Goal: Transaction & Acquisition: Purchase product/service

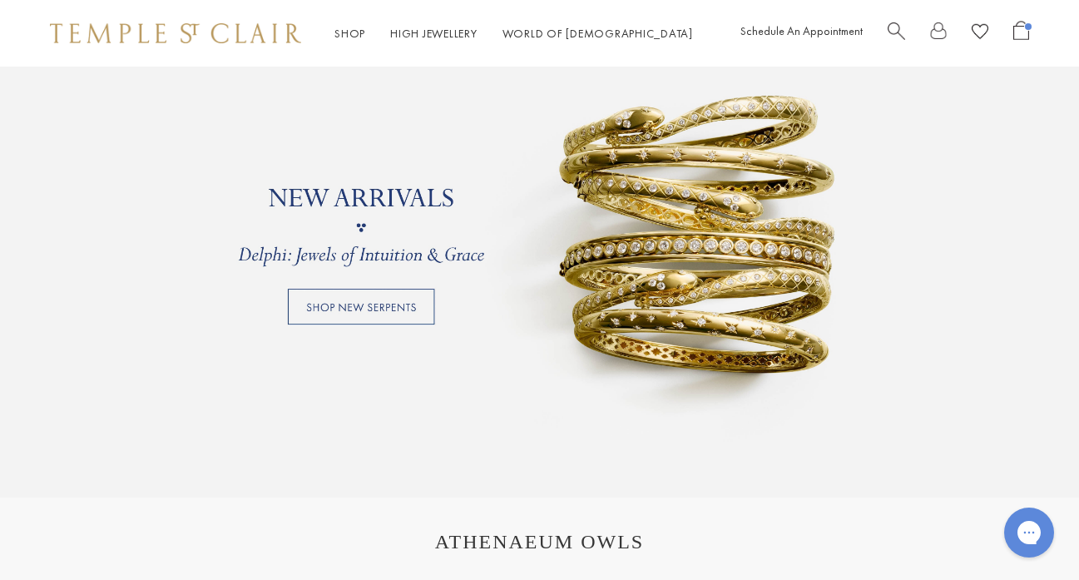
scroll to position [1282, 0]
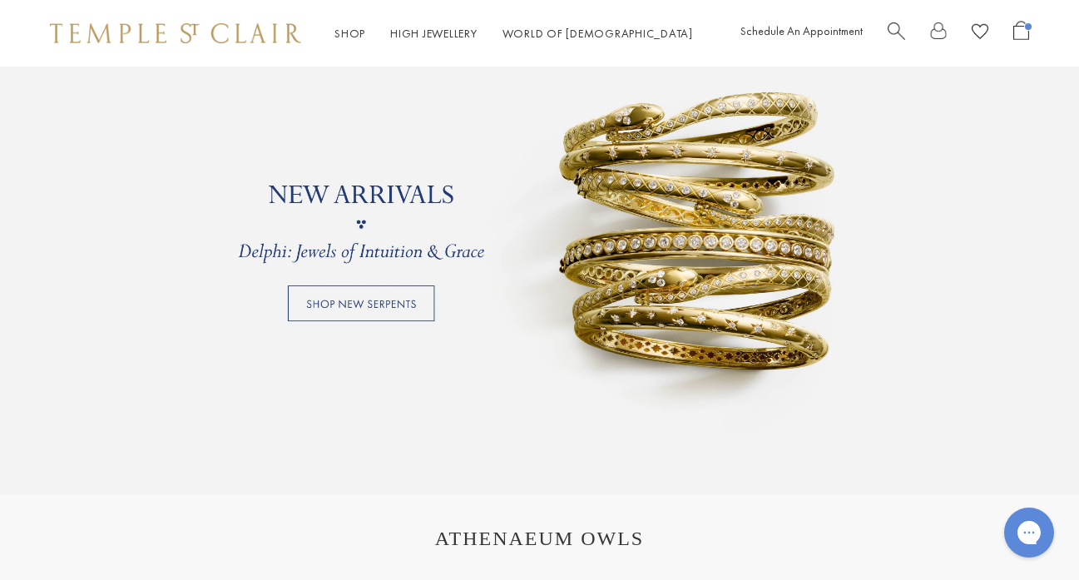
click at [615, 156] on link at bounding box center [539, 223] width 1079 height 541
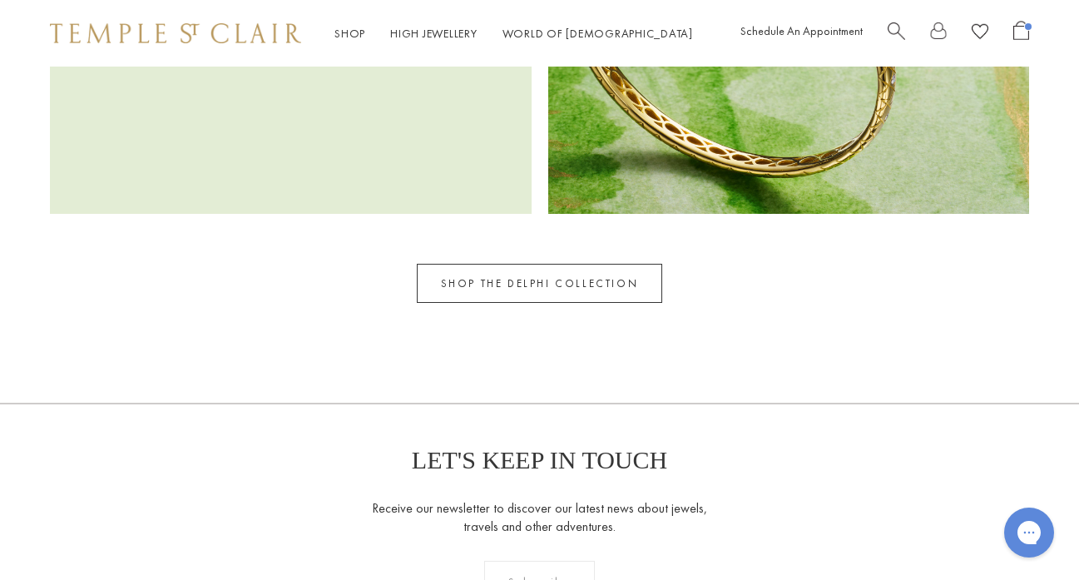
scroll to position [2210, 0]
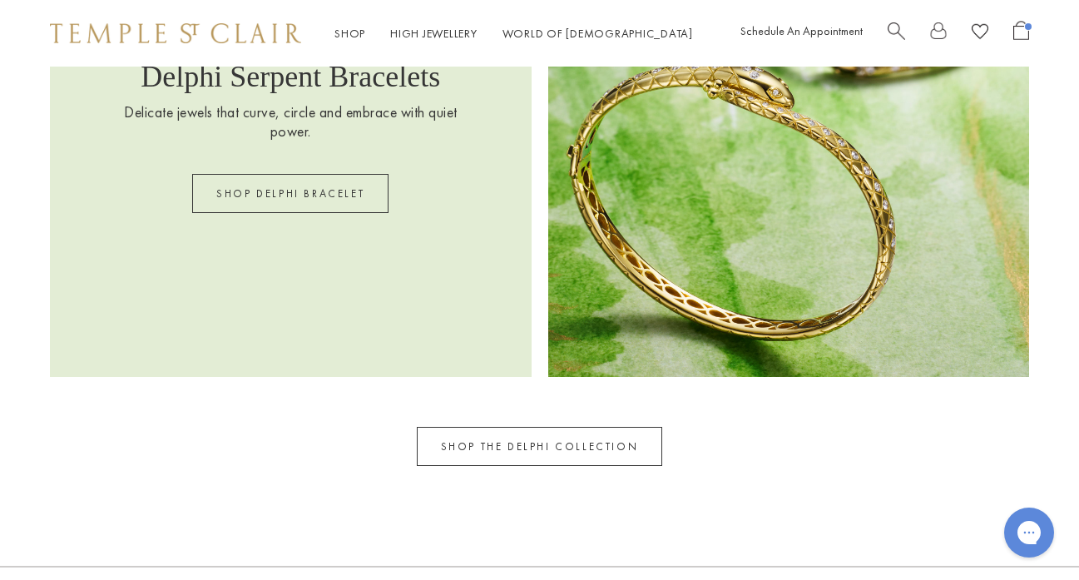
click at [615, 428] on link "SHOP THE DELPHI COLLECTION" at bounding box center [540, 446] width 246 height 39
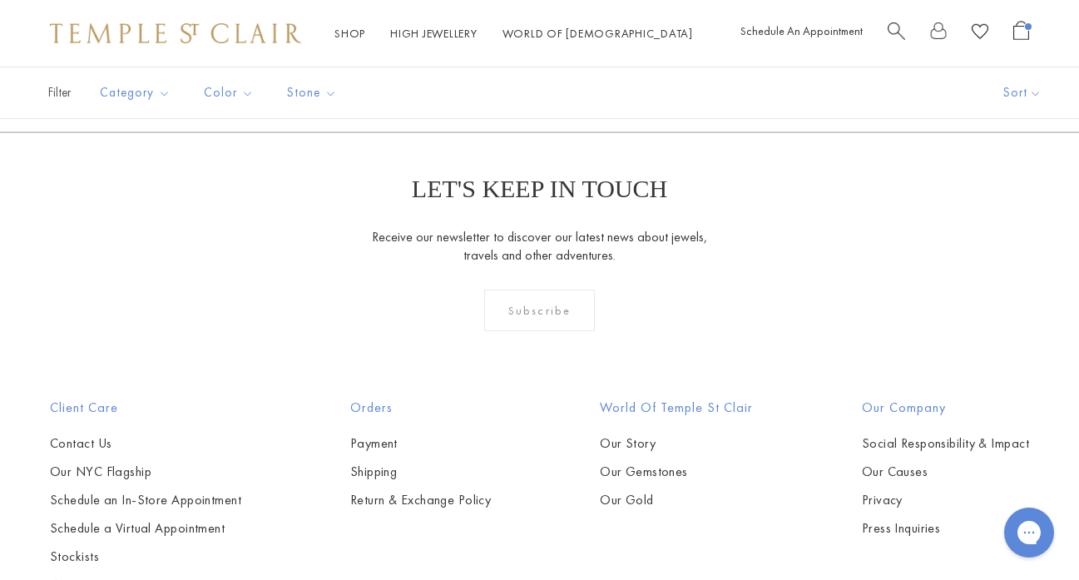
scroll to position [551, 0]
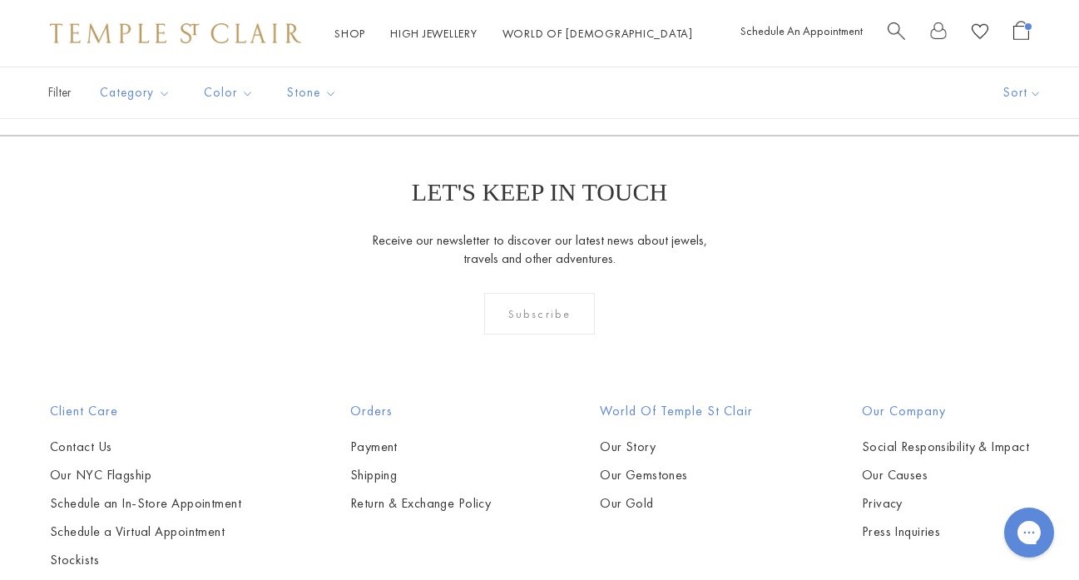
click at [0, 0] on img at bounding box center [0, 0] width 0 height 0
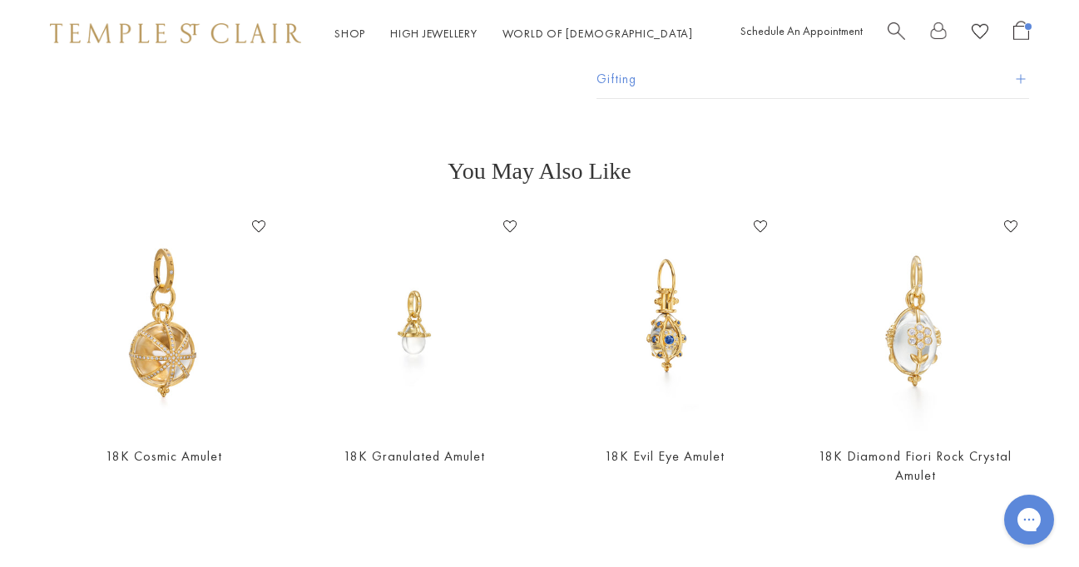
scroll to position [482, 0]
click at [679, 308] on img at bounding box center [664, 319] width 217 height 217
